Goal: Task Accomplishment & Management: Manage account settings

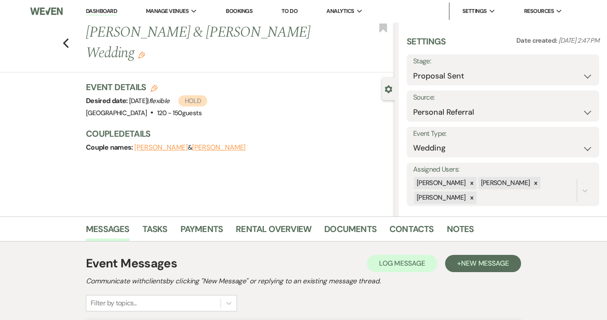
select select "6"
select select "12"
click at [99, 14] on link "Dashboard" at bounding box center [101, 11] width 31 height 8
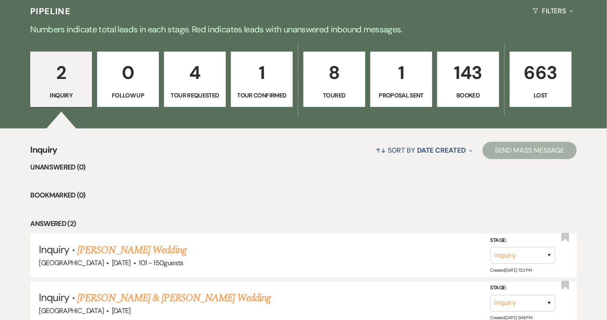
scroll to position [119, 0]
